Goal: Task Accomplishment & Management: Manage account settings

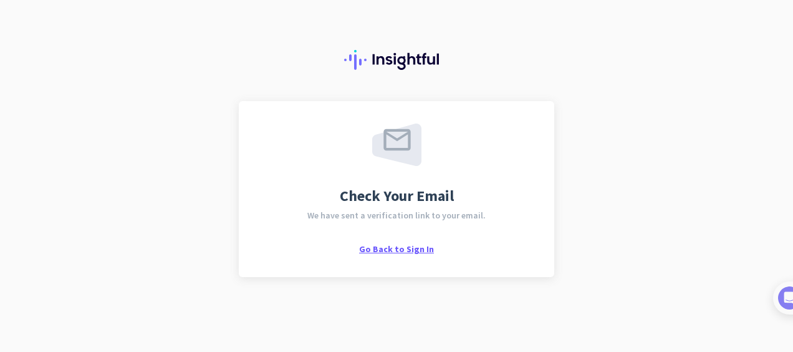
click at [393, 247] on span "Go Back to Sign In" at bounding box center [396, 248] width 75 height 11
click at [395, 249] on span "Go Back to Sign In" at bounding box center [396, 248] width 75 height 11
click at [410, 249] on span "Go Back to Sign In" at bounding box center [396, 248] width 75 height 11
